Goal: Task Accomplishment & Management: Manage account settings

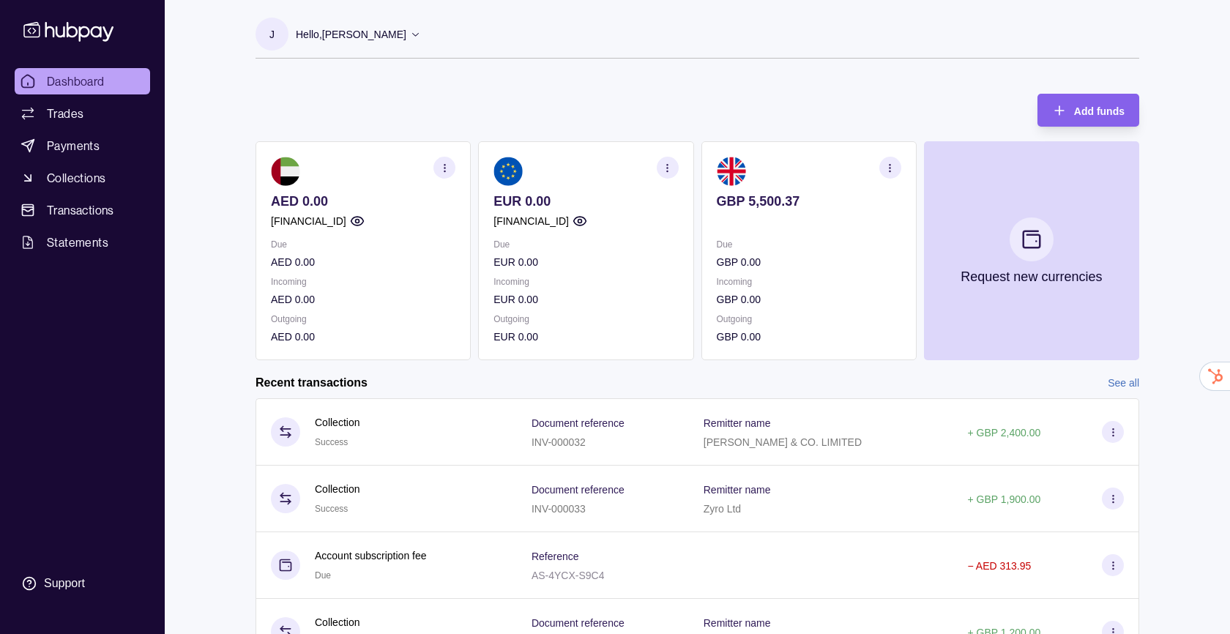
click at [451, 161] on section "button" at bounding box center [444, 168] width 22 height 22
click at [358, 192] on div "View transactions View account details Download account details" at bounding box center [363, 204] width 184 height 95
click at [355, 200] on link "View account details" at bounding box center [342, 204] width 93 height 16
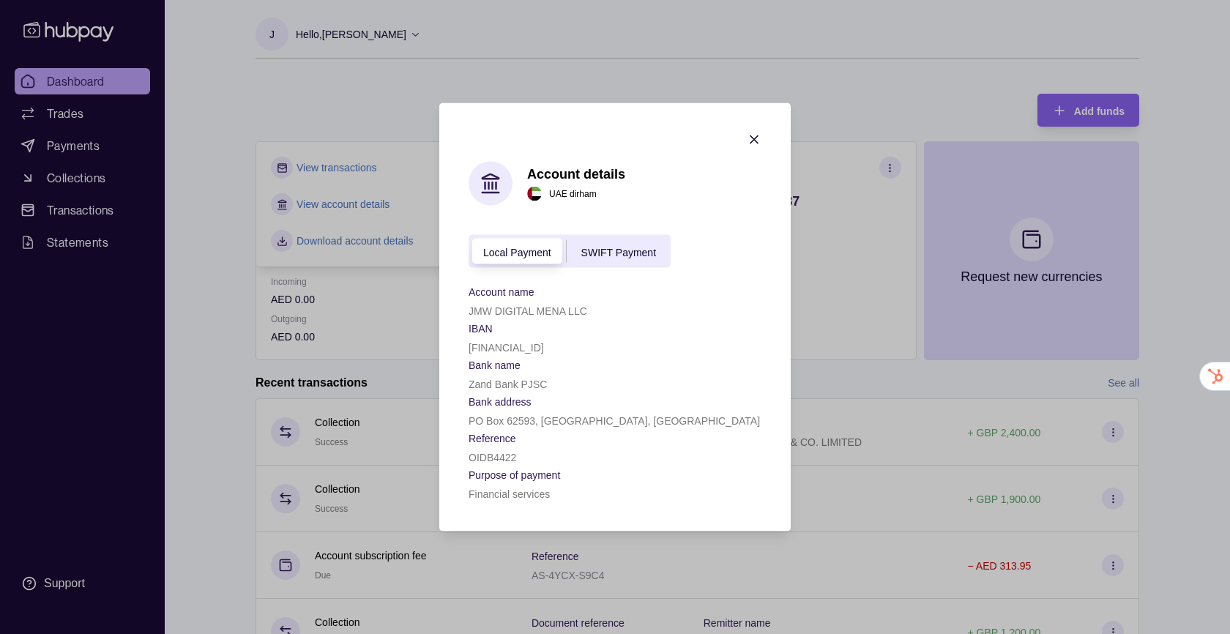
click at [544, 351] on p "[FINANCIAL_ID]" at bounding box center [505, 348] width 75 height 12
copy p "[FINANCIAL_ID]"
click at [610, 258] on div "SWIFT Payment" at bounding box center [618, 251] width 104 height 18
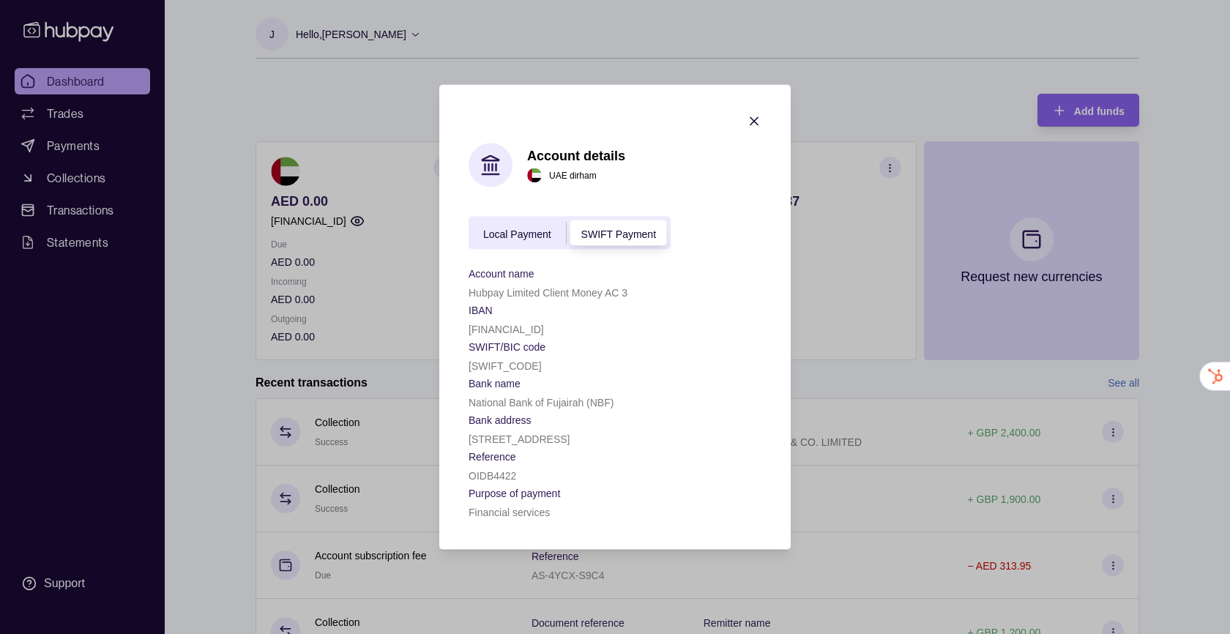
click at [758, 112] on section "Account details [GEOGRAPHIC_DATA] dirham Local Payment SWIFT Payment Account na…" at bounding box center [614, 317] width 351 height 465
click at [751, 125] on icon "button" at bounding box center [754, 121] width 15 height 15
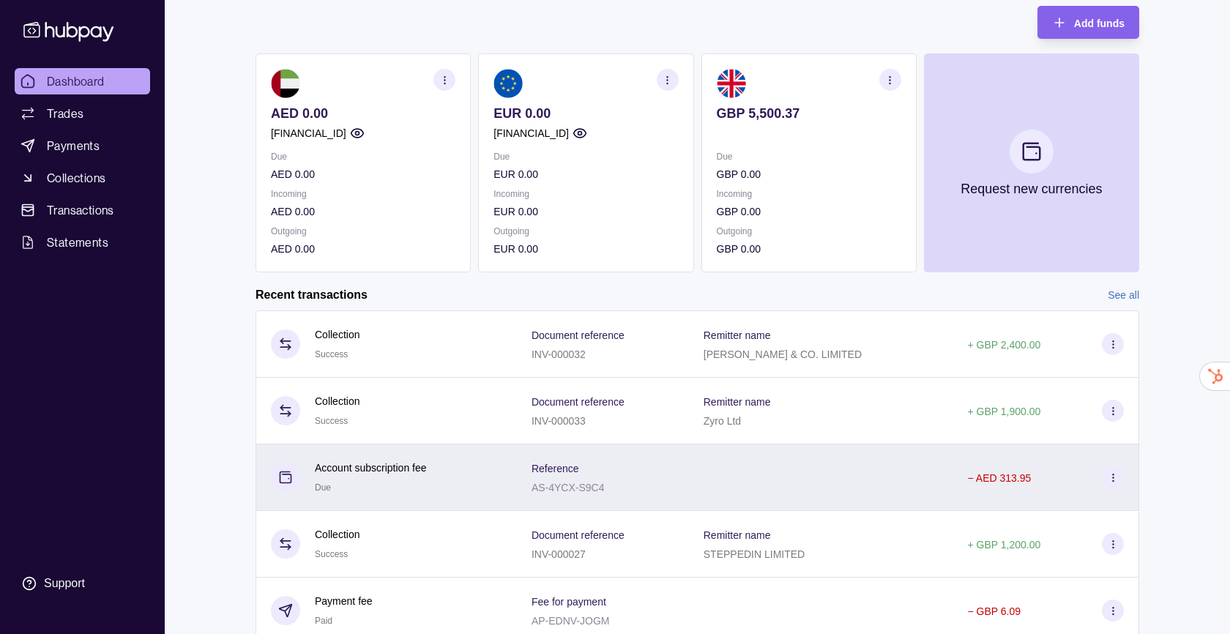
scroll to position [86, 0]
